Goal: Navigation & Orientation: Go to known website

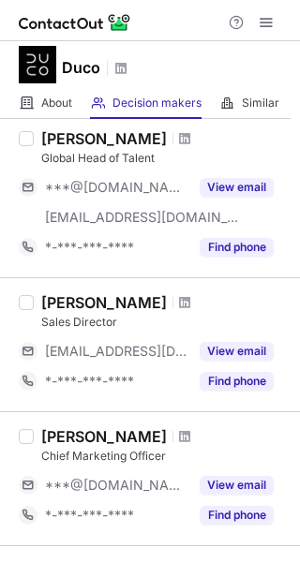
scroll to position [187, 0]
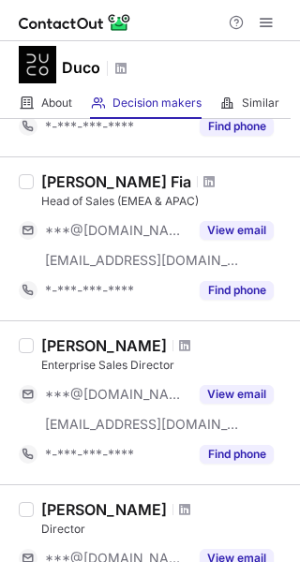
scroll to position [1391, 0]
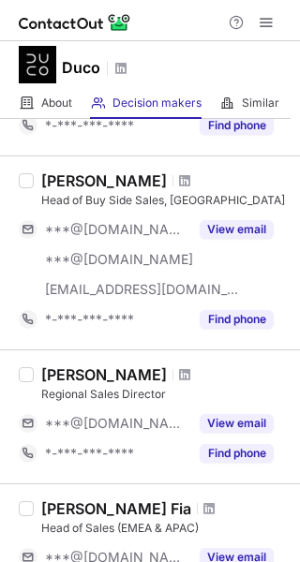
scroll to position [844, 0]
